Goal: Task Accomplishment & Management: Manage account settings

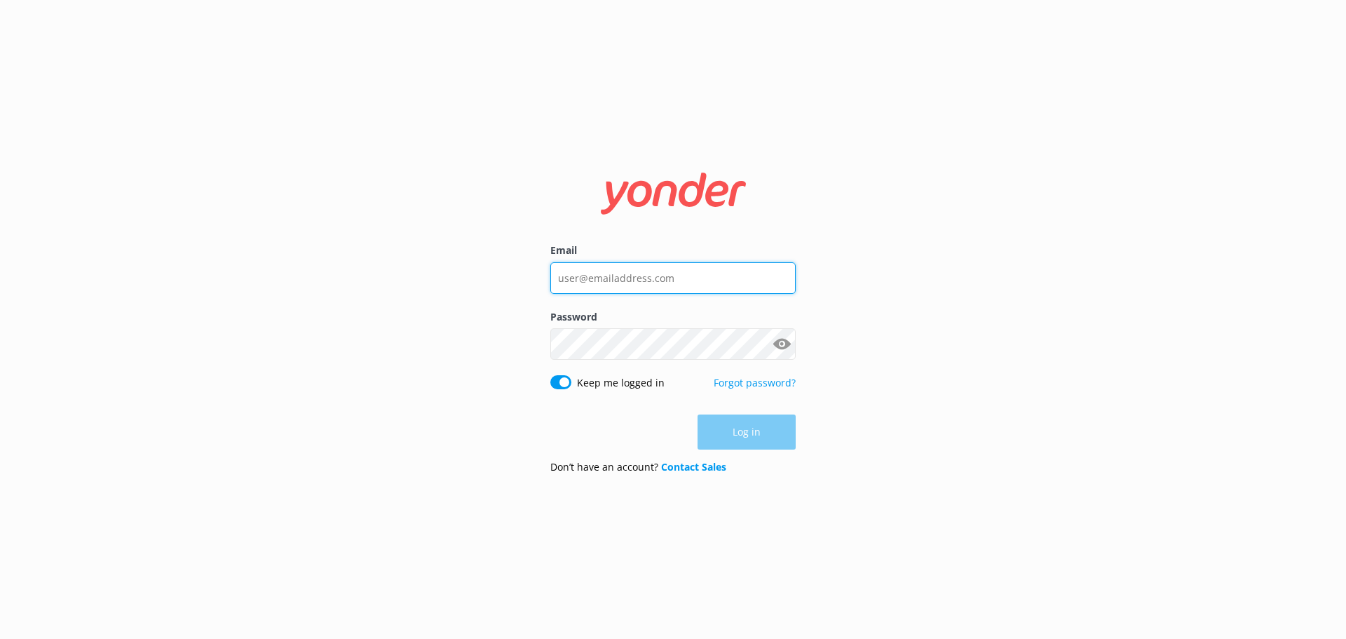
type input "[PERSON_NAME][EMAIL_ADDRESS][DOMAIN_NAME]"
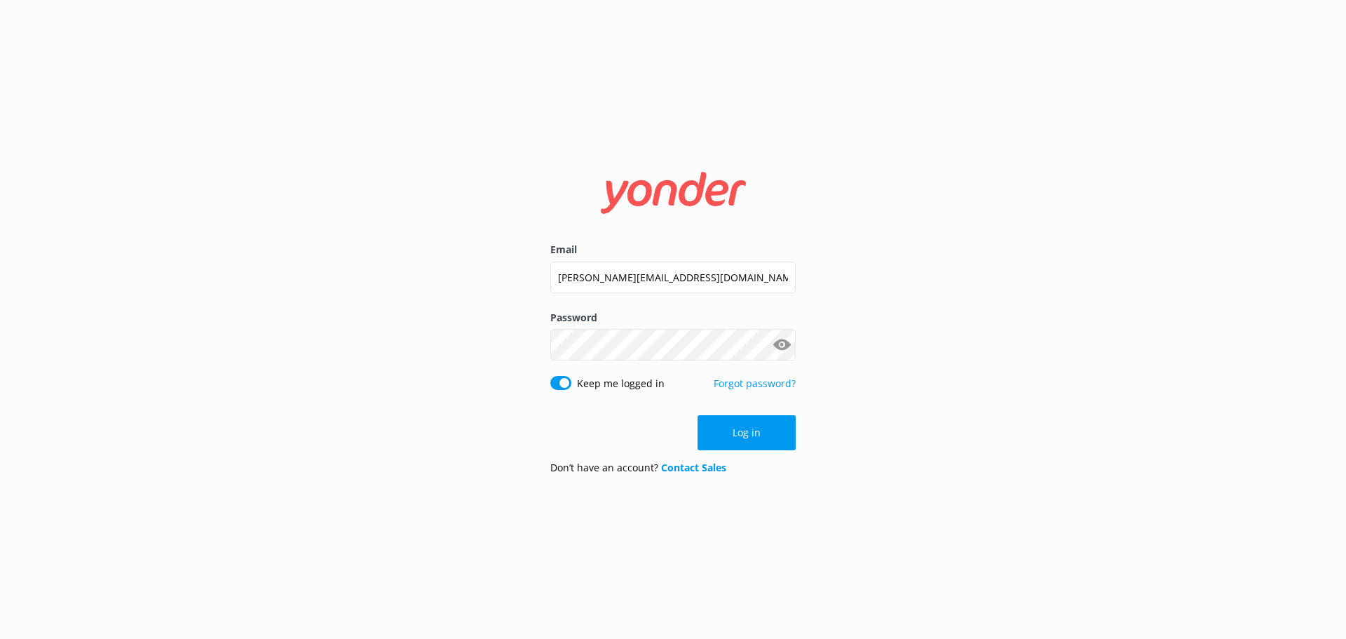
click at [757, 429] on div "Log in" at bounding box center [672, 432] width 245 height 35
click at [757, 450] on button "Log in" at bounding box center [747, 432] width 98 height 35
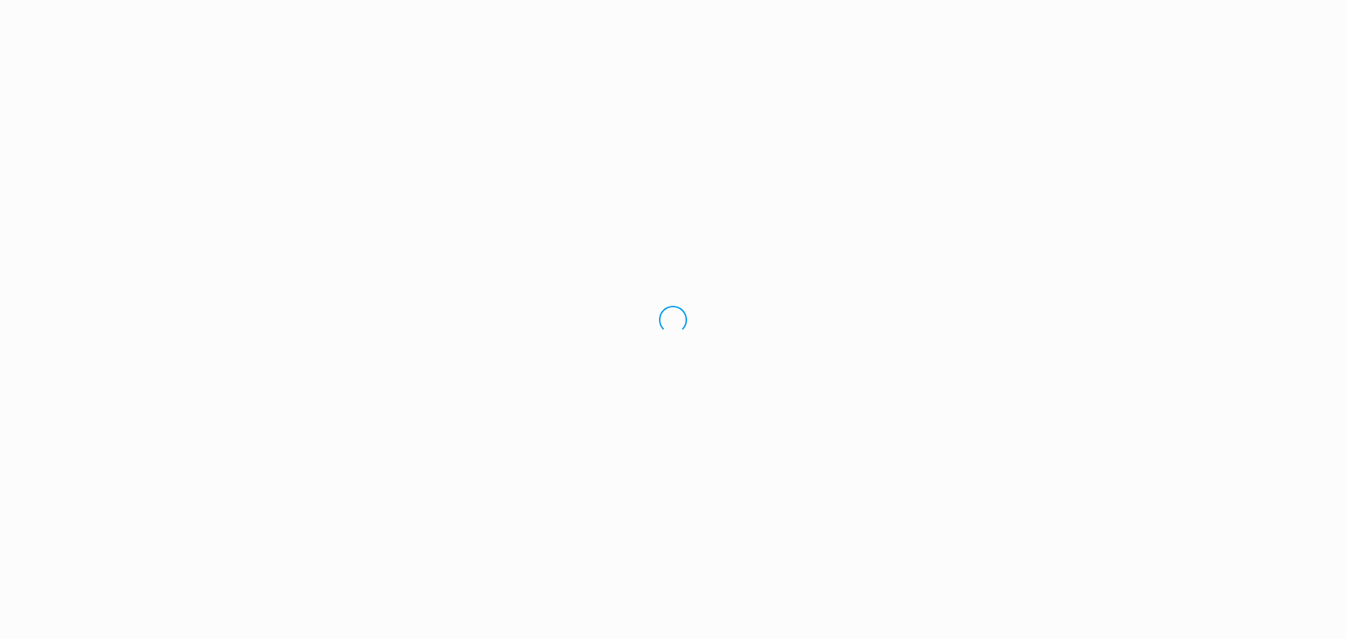
click at [221, 93] on div "Loading.." at bounding box center [673, 319] width 1346 height 639
